Goal: Transaction & Acquisition: Purchase product/service

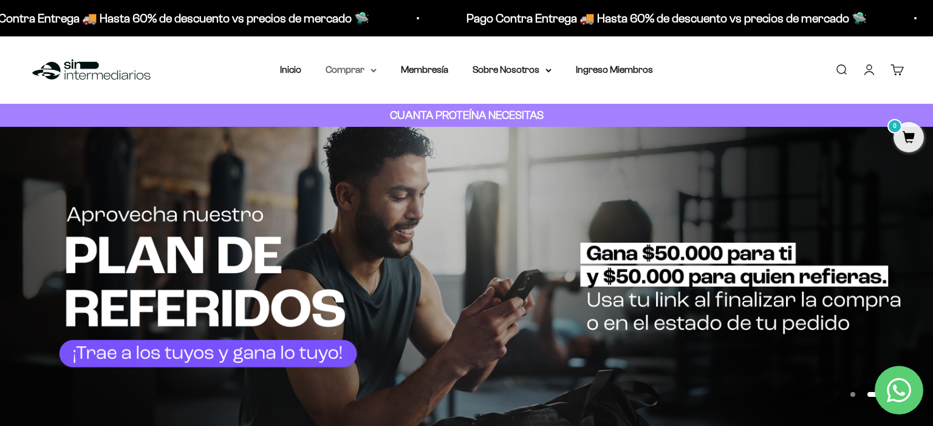
click at [371, 72] on icon at bounding box center [374, 71] width 6 height 4
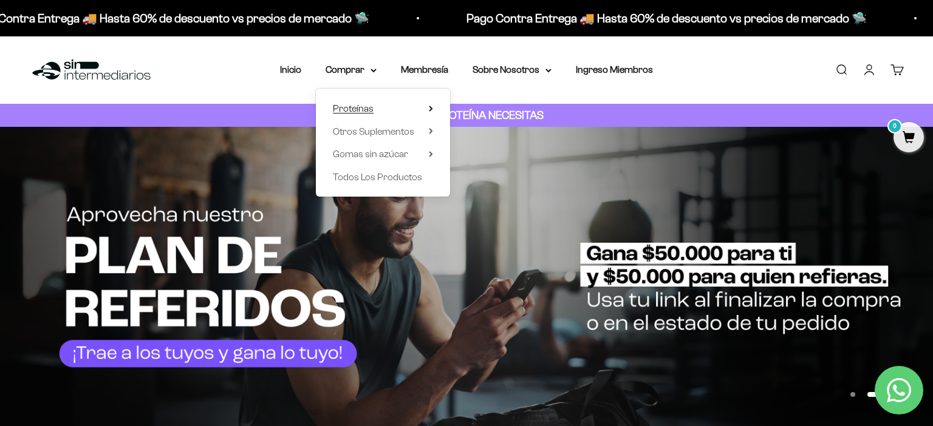
click at [377, 103] on summary "Proteínas" at bounding box center [383, 109] width 100 height 16
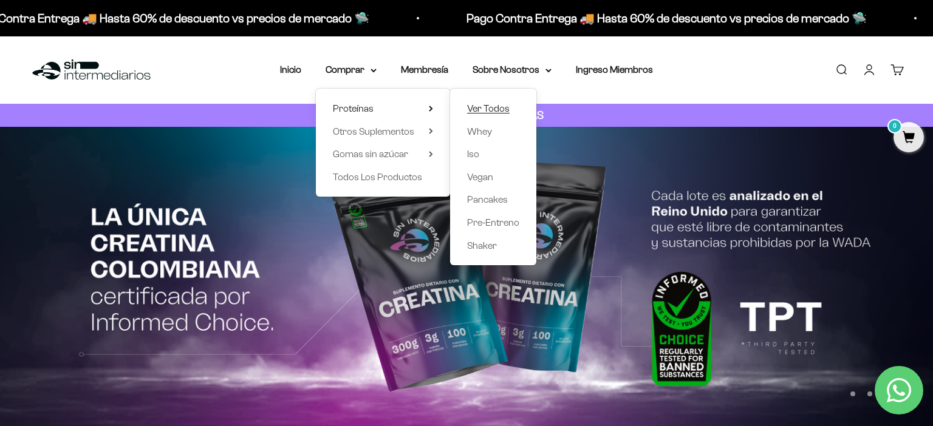
click at [477, 108] on span "Ver Todos" at bounding box center [488, 108] width 43 height 10
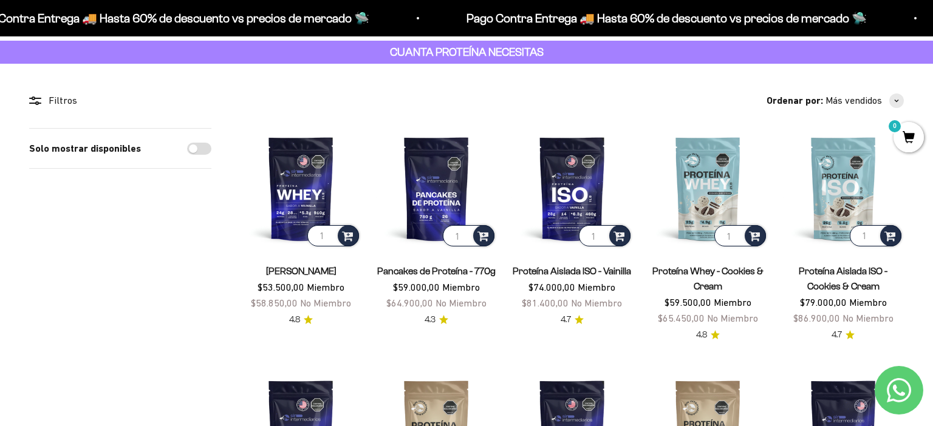
scroll to position [64, 0]
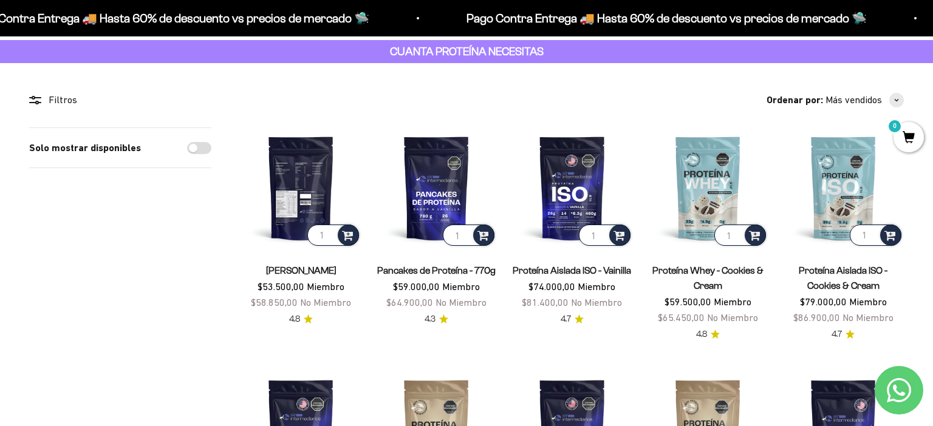
click at [315, 179] on img at bounding box center [301, 188] width 121 height 121
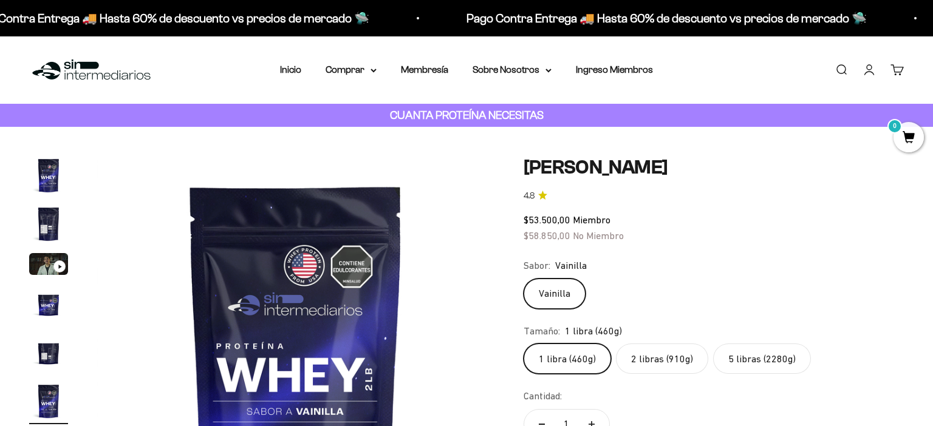
scroll to position [0, 2058]
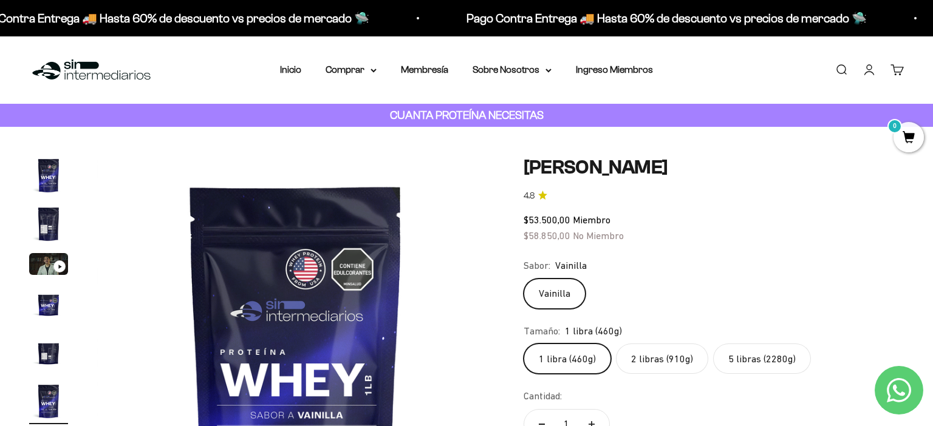
click at [41, 223] on img "Ir al artículo 2" at bounding box center [48, 224] width 39 height 39
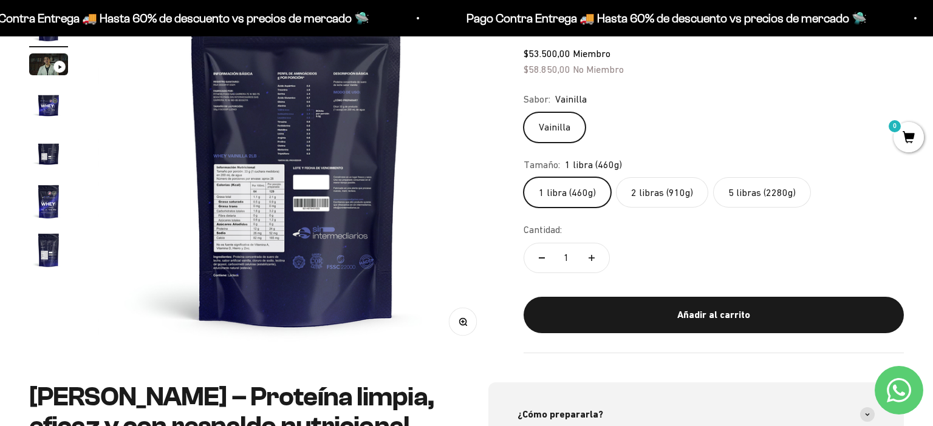
scroll to position [190, 0]
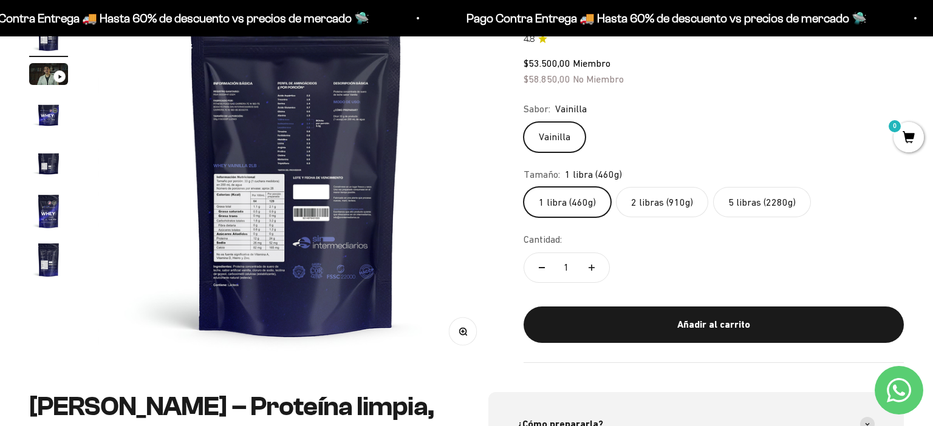
click at [251, 221] on img at bounding box center [296, 164] width 397 height 397
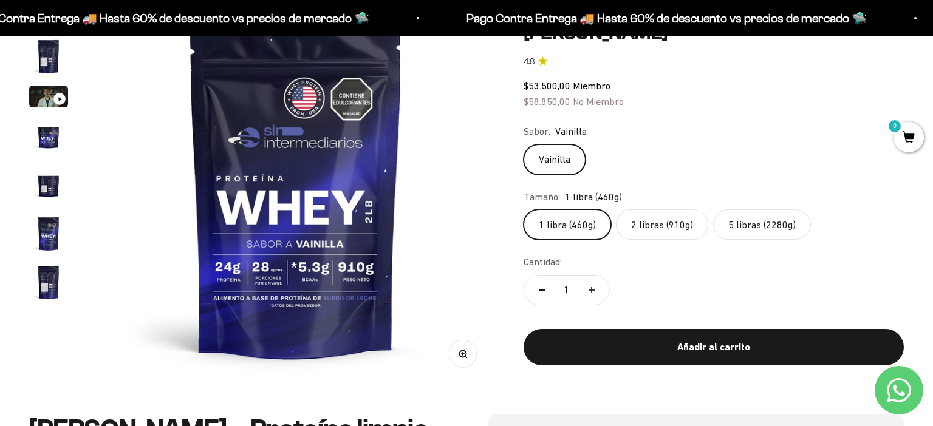
scroll to position [135, 0]
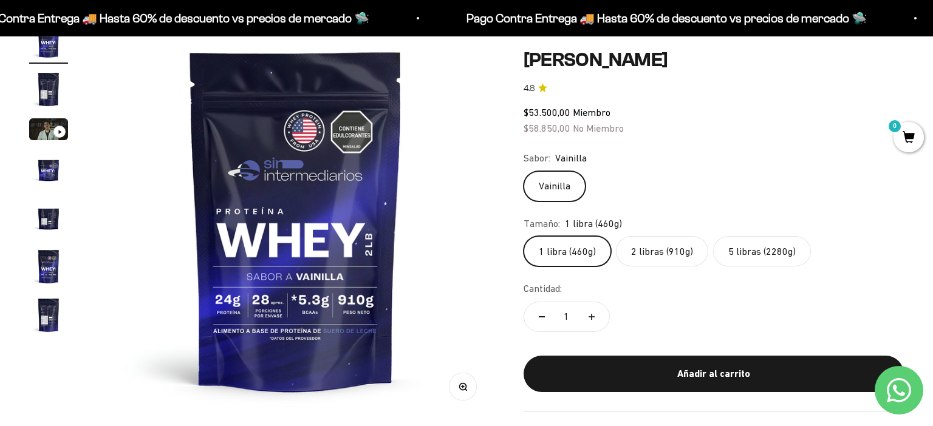
click at [53, 315] on img "Ir al artículo 7" at bounding box center [48, 315] width 39 height 39
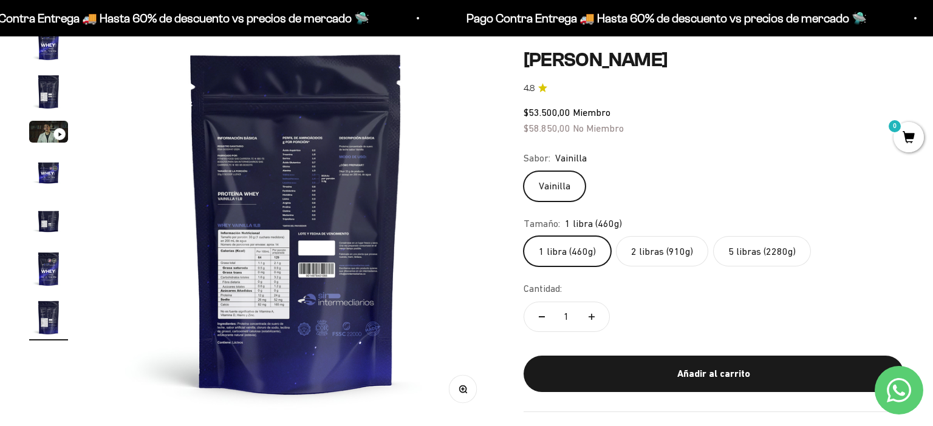
scroll to position [97, 0]
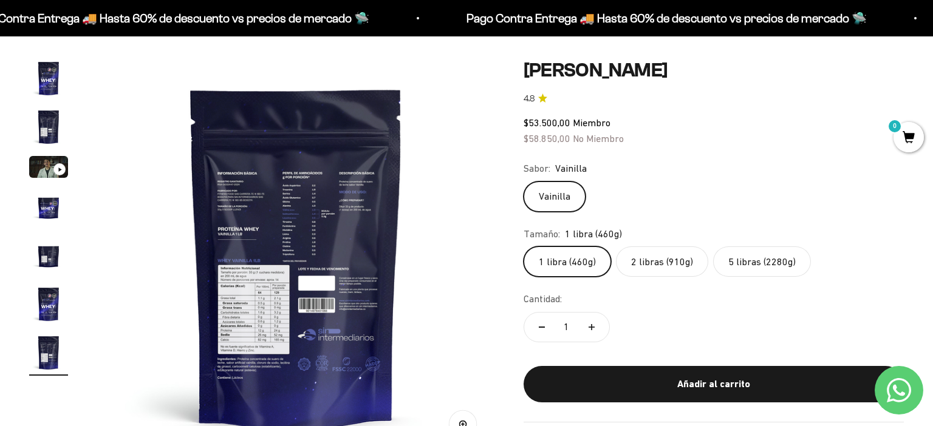
click at [644, 264] on label "2 libras (910g)" at bounding box center [662, 262] width 92 height 30
click at [524, 247] on input "2 libras (910g)" at bounding box center [523, 246] width 1 height 1
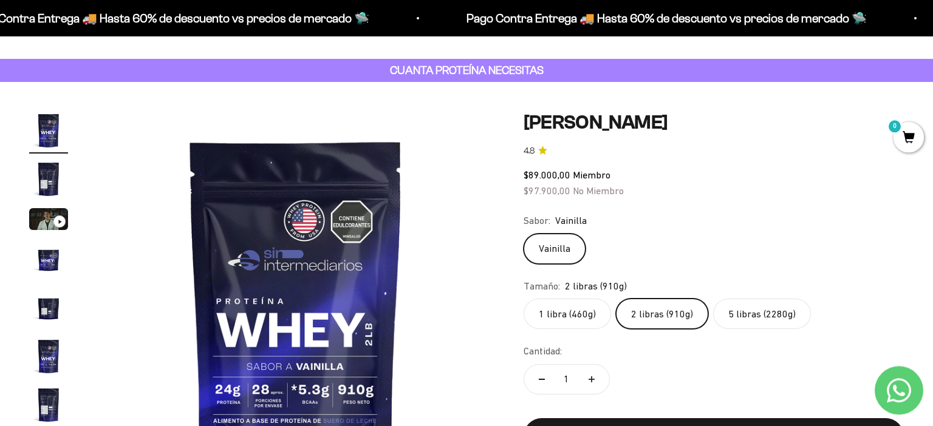
scroll to position [69, 0]
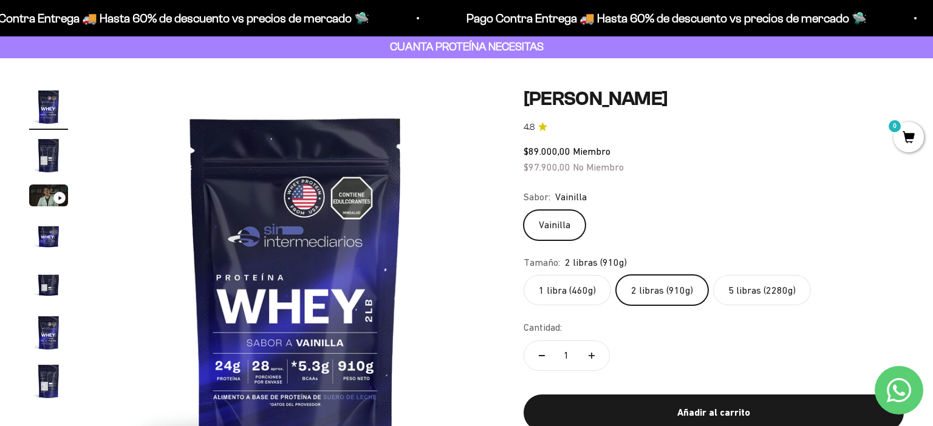
click at [754, 288] on label "5 libras (2280g)" at bounding box center [762, 290] width 98 height 30
click at [524, 275] on input "5 libras (2280g)" at bounding box center [523, 275] width 1 height 1
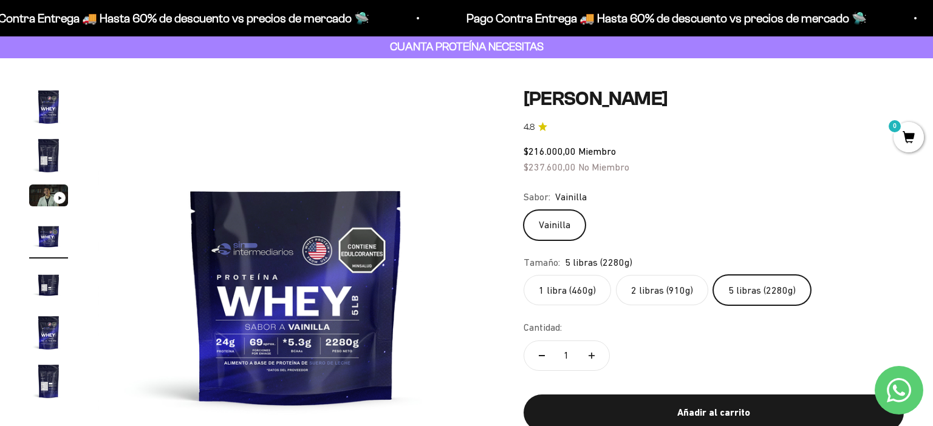
click at [659, 295] on label "2 libras (910g)" at bounding box center [662, 290] width 92 height 30
click at [524, 275] on input "2 libras (910g)" at bounding box center [523, 275] width 1 height 1
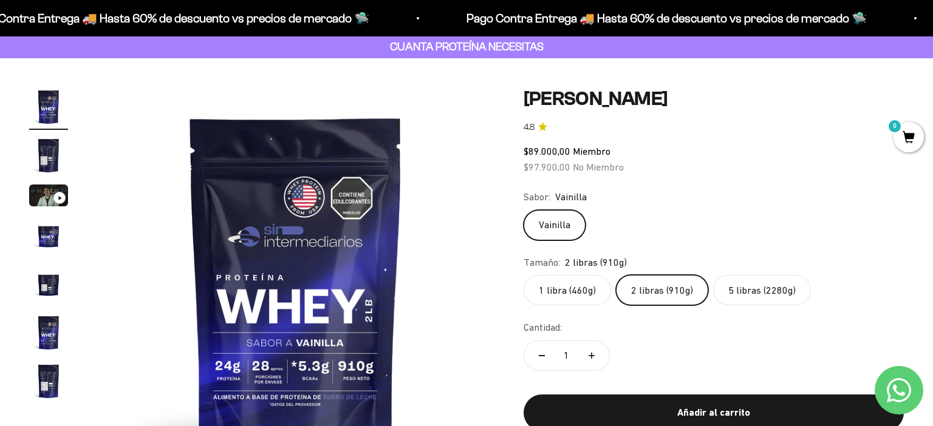
click at [583, 297] on label "1 libra (460g)" at bounding box center [567, 290] width 87 height 30
click at [524, 275] on input "1 libra (460g)" at bounding box center [523, 275] width 1 height 1
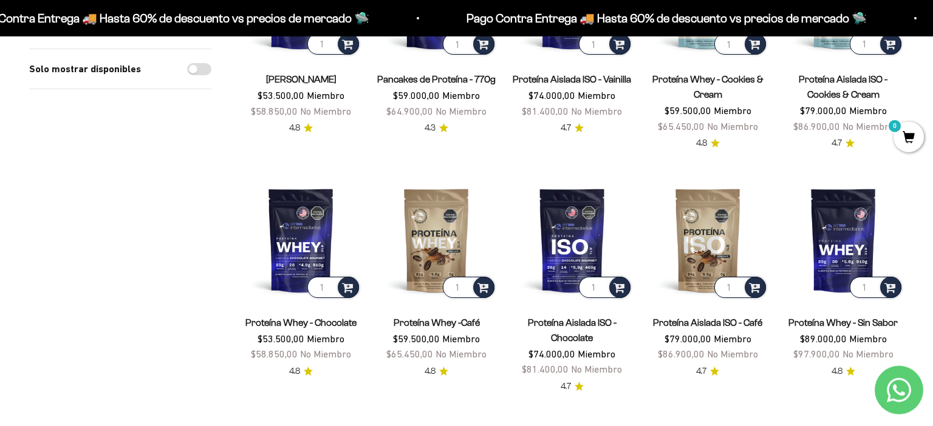
scroll to position [256, 0]
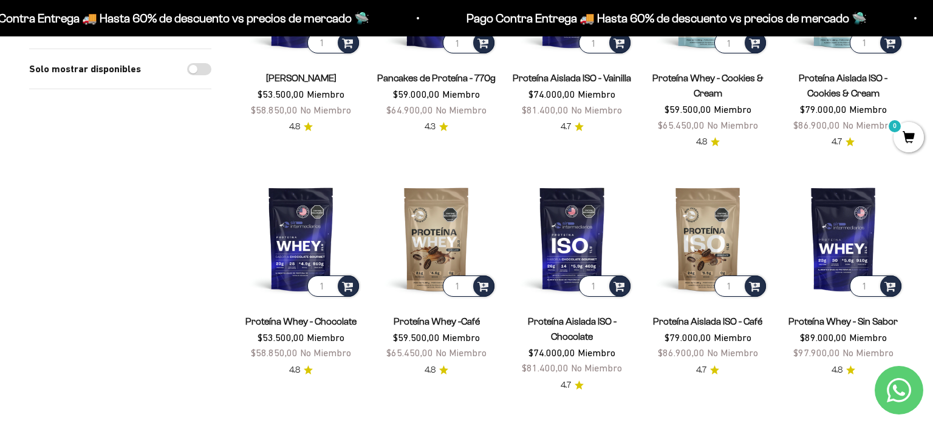
click at [835, 347] on span "$97.900,00" at bounding box center [816, 352] width 47 height 11
click at [852, 221] on img at bounding box center [843, 239] width 121 height 121
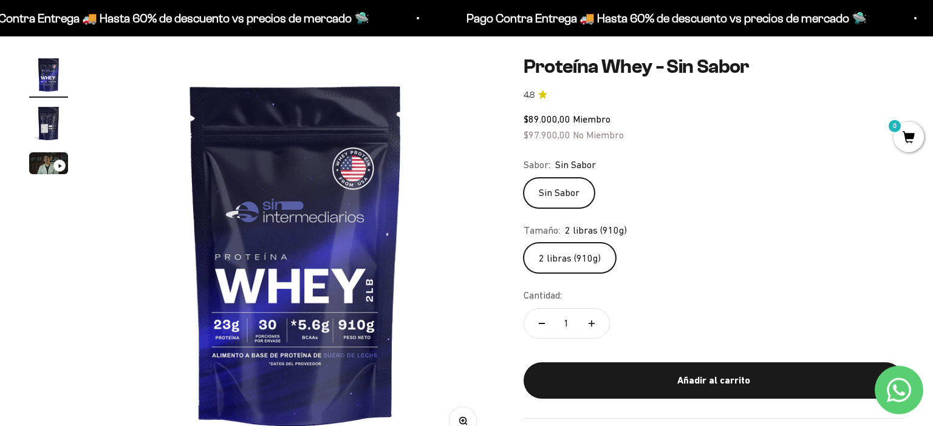
scroll to position [128, 0]
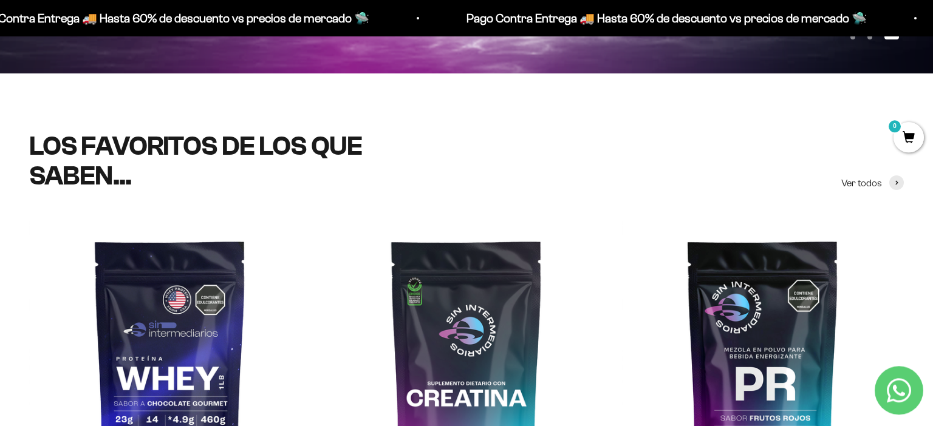
scroll to position [385, 0]
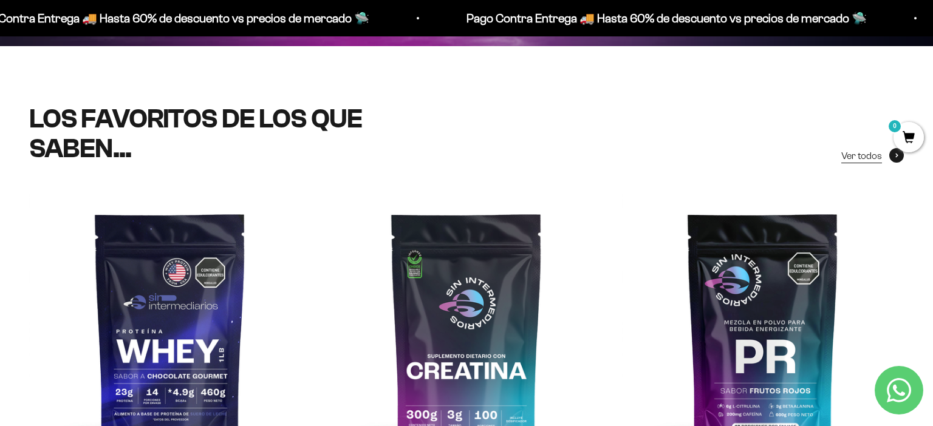
click at [847, 154] on span "Ver todos" at bounding box center [861, 156] width 41 height 16
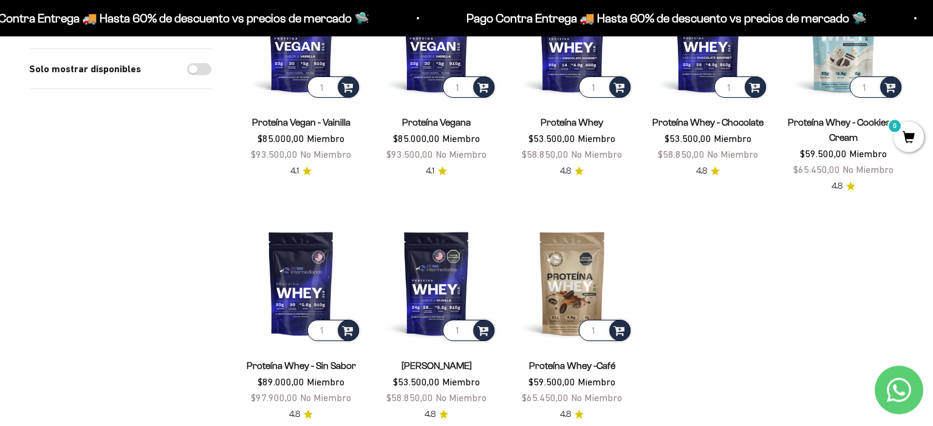
scroll to position [1219, 0]
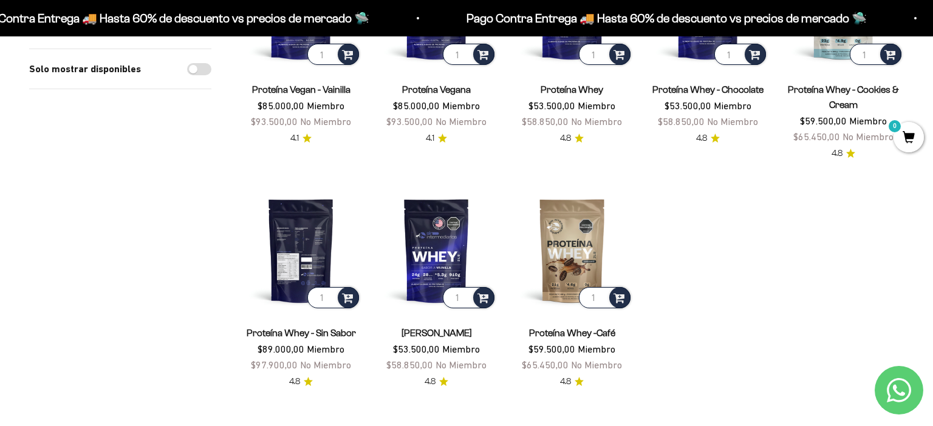
click at [290, 241] on img at bounding box center [301, 250] width 121 height 121
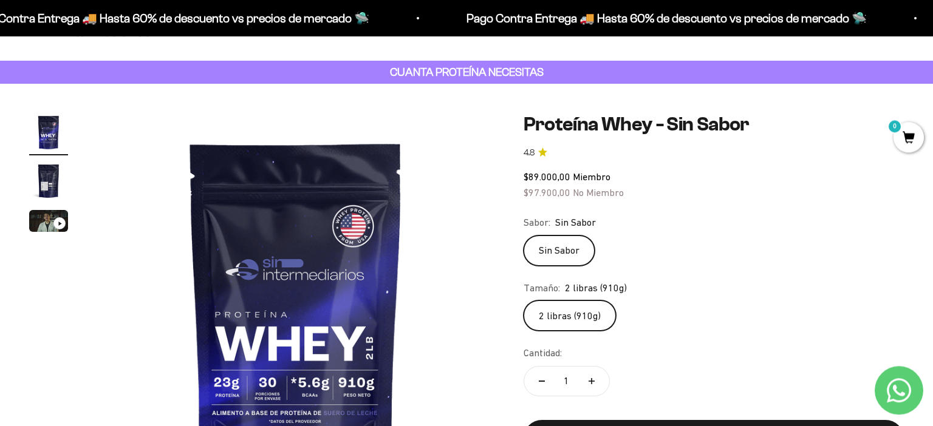
scroll to position [64, 0]
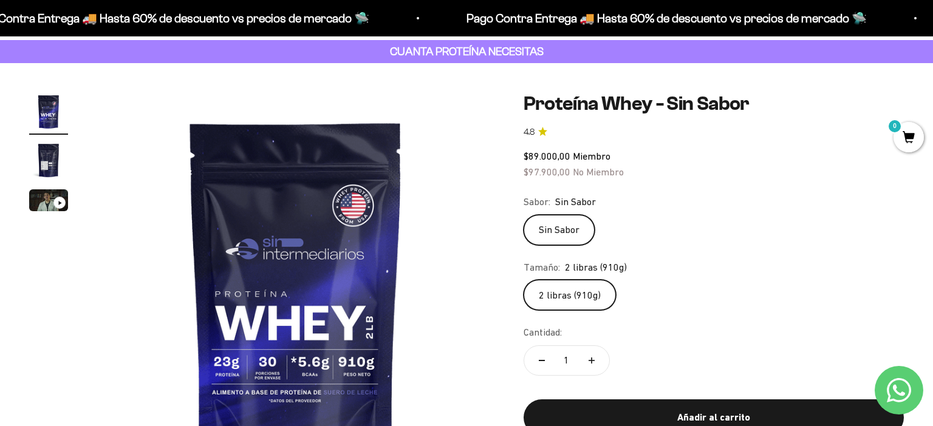
click at [66, 309] on product-gallery "Zoom Ir al artículo 1 Ir al artículo 2 Ir al artículo 3" at bounding box center [261, 290] width 465 height 397
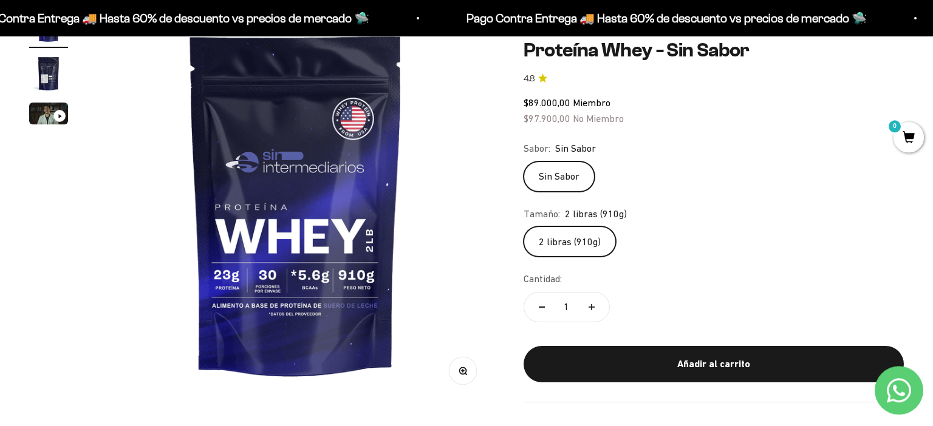
scroll to position [128, 0]
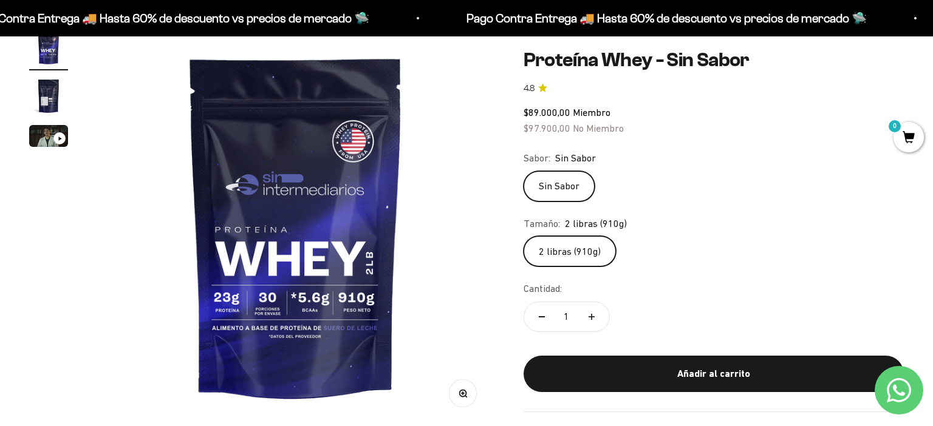
click at [50, 95] on img "Ir al artículo 2" at bounding box center [48, 96] width 39 height 39
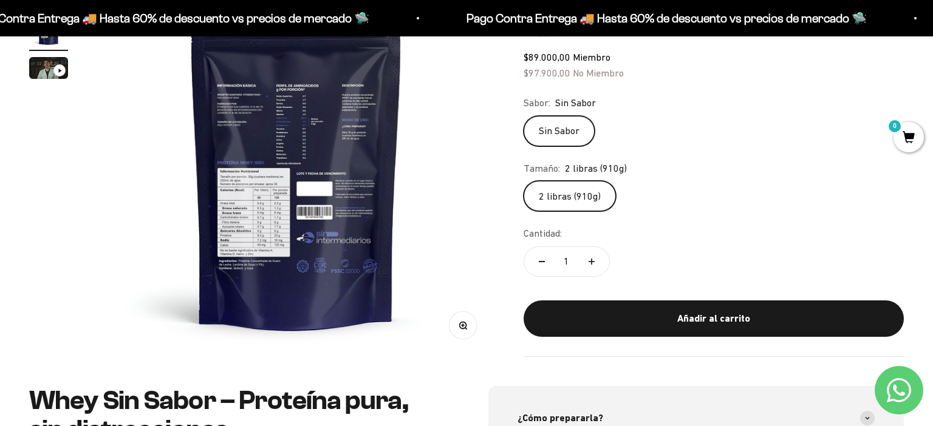
scroll to position [76, 0]
